Goal: Share content

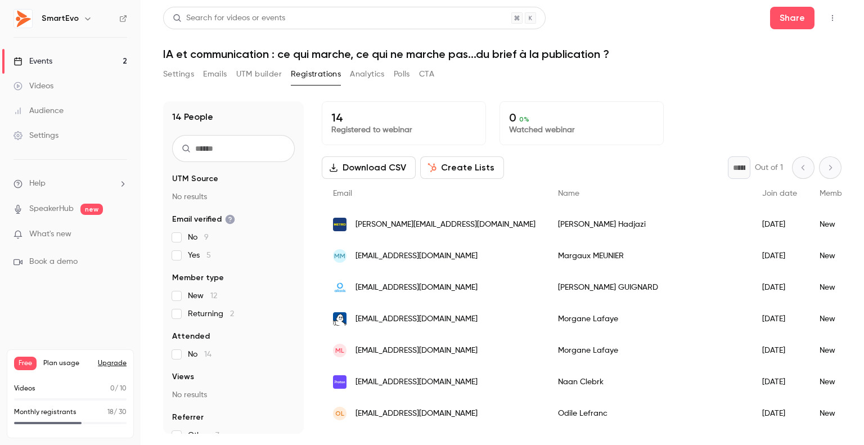
click at [49, 65] on div "Events" at bounding box center [33, 61] width 39 height 11
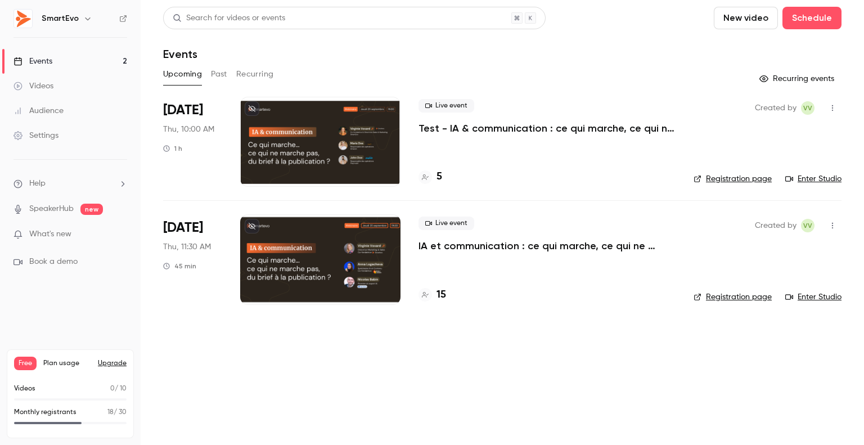
click at [501, 235] on div "Live event IA et communication : ce qui marche, ce qui ne marche pas...du brief…" at bounding box center [547, 235] width 257 height 36
click at [386, 249] on div at bounding box center [320, 259] width 160 height 90
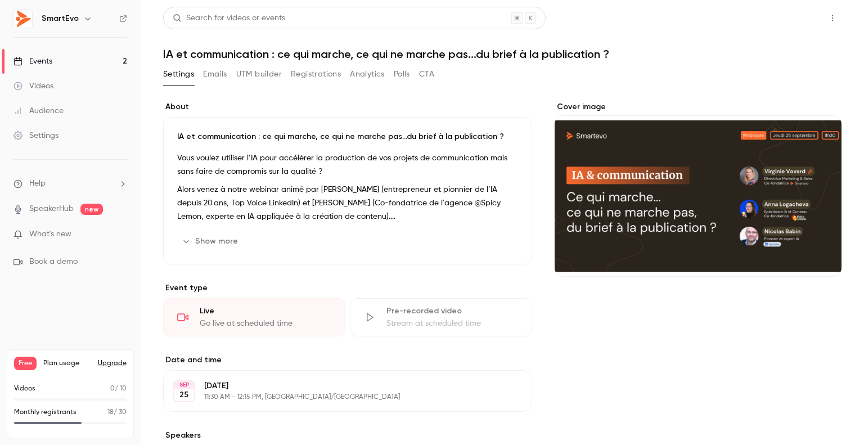
click at [793, 17] on button "Share" at bounding box center [792, 18] width 44 height 23
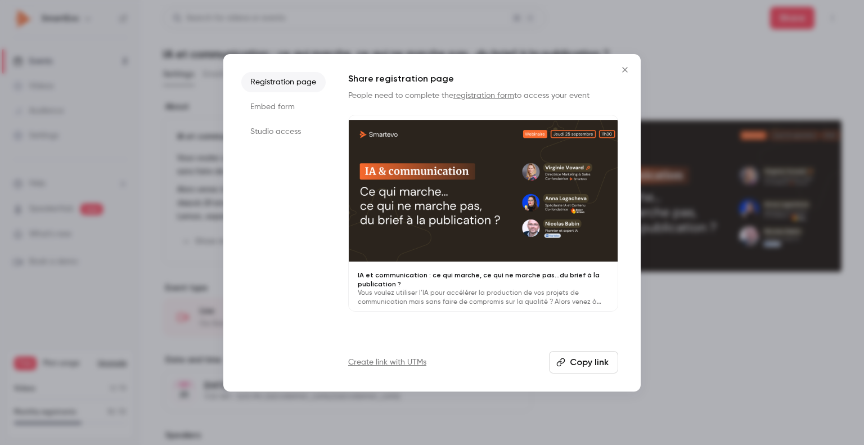
click at [569, 361] on button "Copy link" at bounding box center [583, 362] width 69 height 23
click at [622, 68] on icon "Close" at bounding box center [625, 69] width 14 height 9
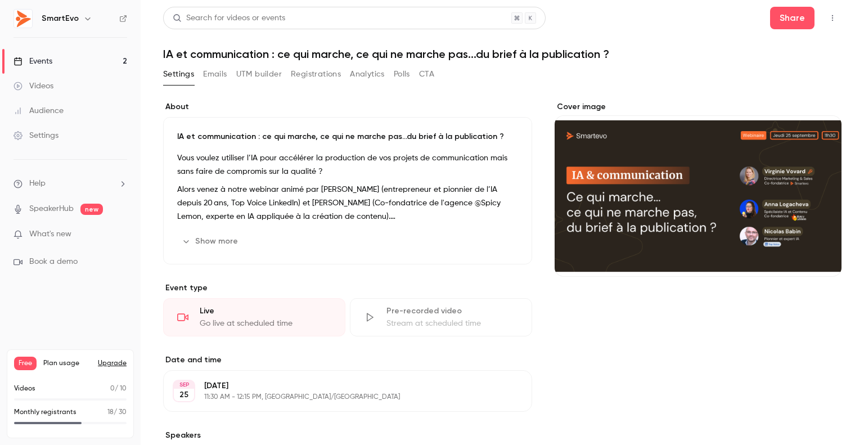
click at [95, 62] on link "Events 2" at bounding box center [70, 61] width 141 height 25
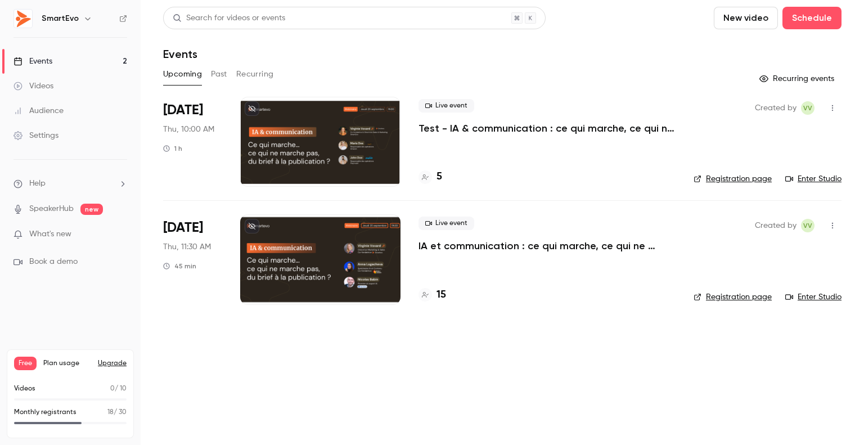
click at [428, 273] on div "Live event IA et communication : ce qui marche, ce qui ne marche pas...du brief…" at bounding box center [547, 259] width 257 height 90
click at [434, 295] on div "15" at bounding box center [433, 294] width 28 height 15
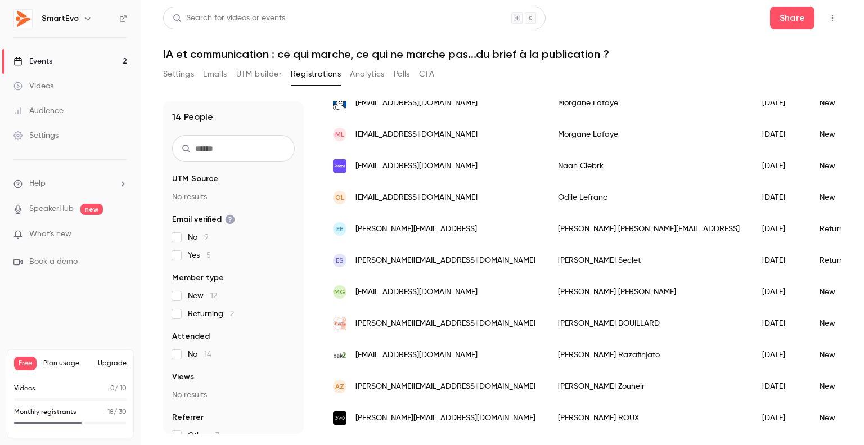
scroll to position [143, 0]
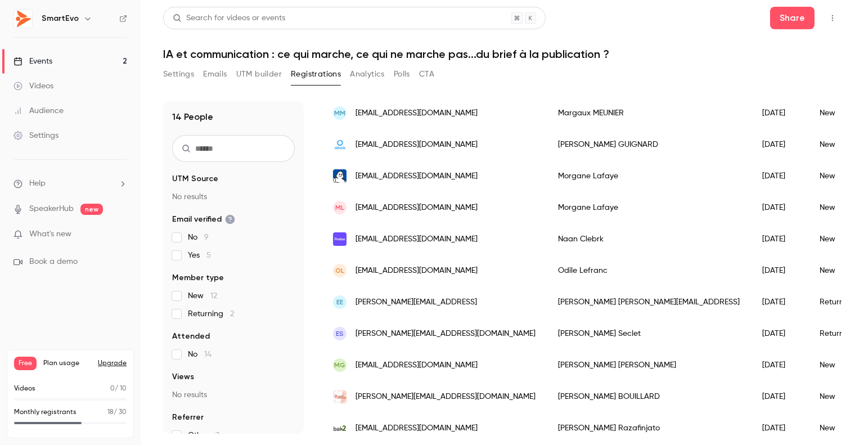
click at [63, 62] on link "Events 2" at bounding box center [70, 61] width 141 height 25
